Goal: Information Seeking & Learning: Understand process/instructions

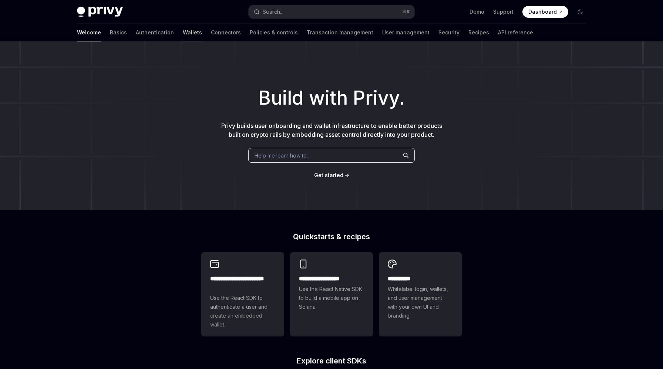
drag, startPoint x: 0, startPoint y: 0, endPoint x: 162, endPoint y: 34, distance: 165.8
click at [183, 34] on link "Wallets" at bounding box center [192, 33] width 19 height 18
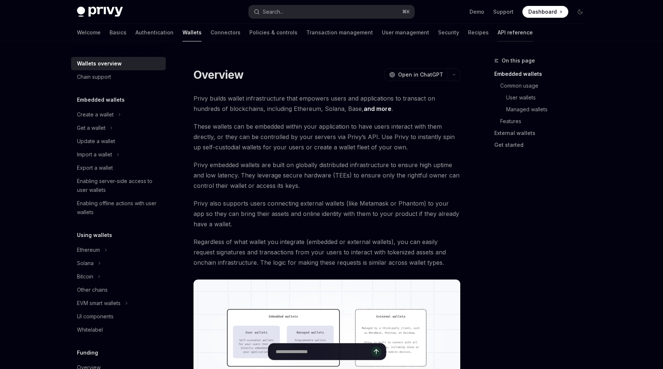
click at [497, 35] on link "API reference" at bounding box center [514, 33] width 35 height 18
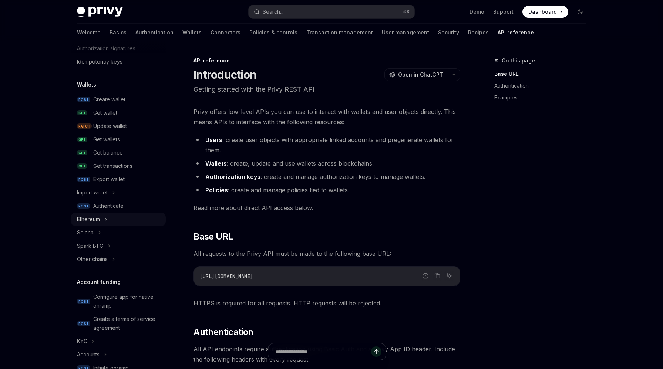
scroll to position [44, 0]
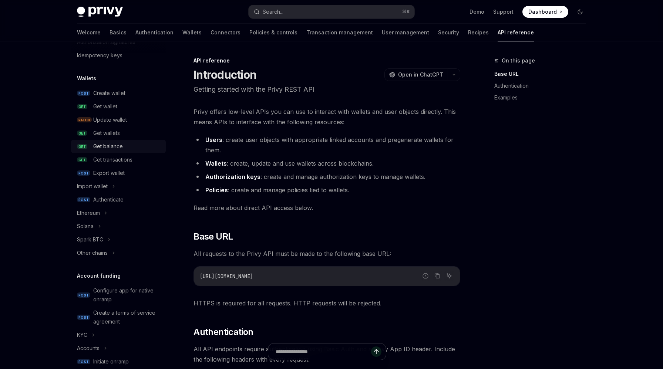
click at [130, 152] on link "GET Get balance" at bounding box center [118, 146] width 95 height 13
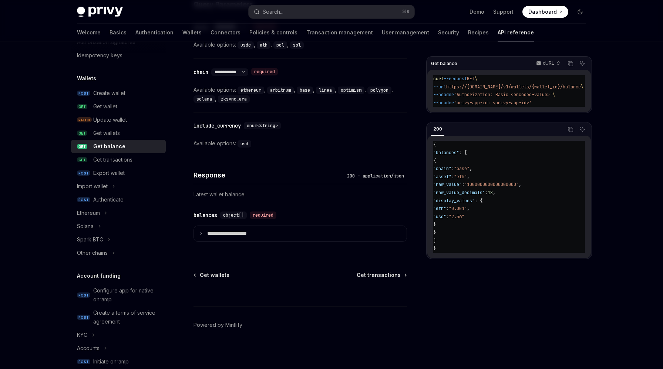
scroll to position [336, 0]
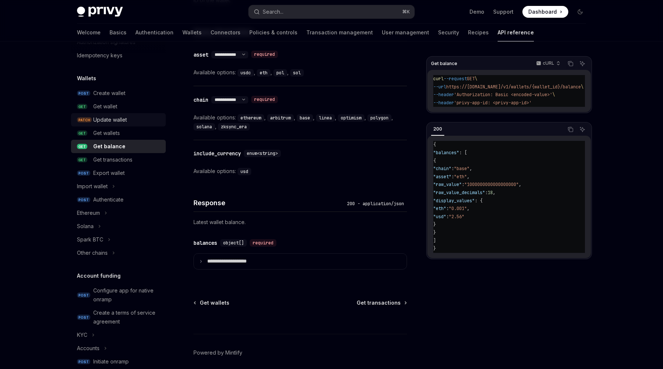
click at [136, 123] on div "Update wallet" at bounding box center [127, 119] width 68 height 9
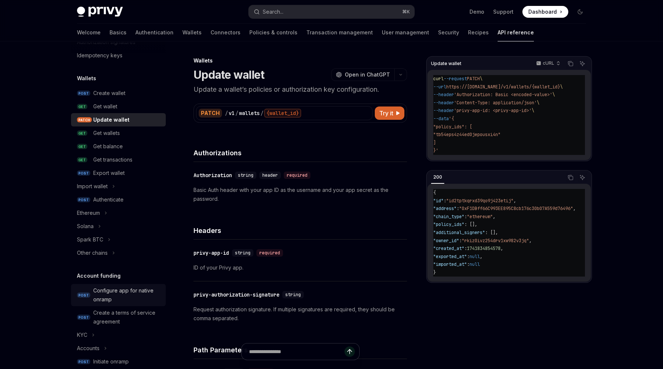
click at [125, 294] on div "Configure app for native onramp" at bounding box center [127, 295] width 68 height 18
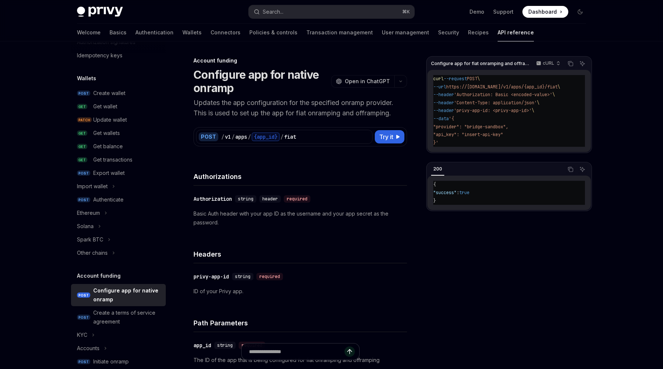
click at [308, 115] on p "Updates the app configuration for the specified onramp provider. This is used t…" at bounding box center [299, 108] width 213 height 21
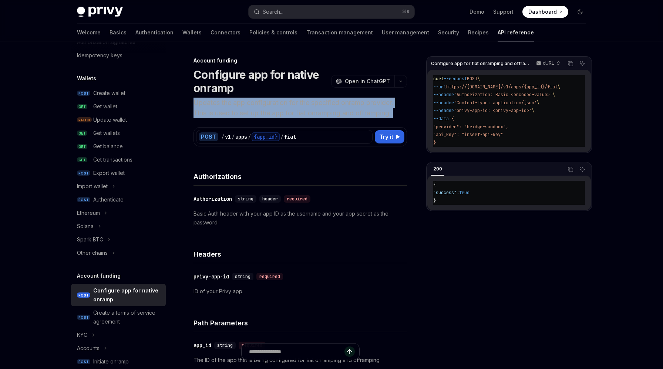
click at [308, 115] on p "Updates the app configuration for the specified onramp provider. This is used t…" at bounding box center [299, 108] width 213 height 21
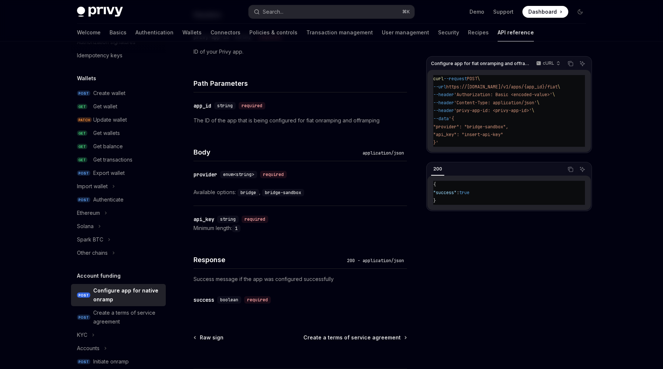
scroll to position [142, 0]
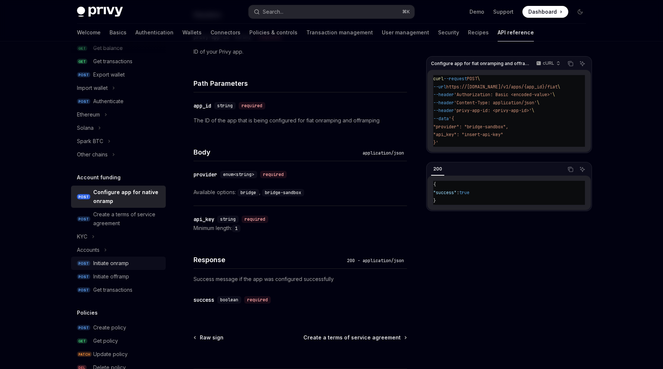
click at [128, 266] on div "Initiate onramp" at bounding box center [110, 263] width 35 height 9
type textarea "*"
